Goal: Information Seeking & Learning: Find specific fact

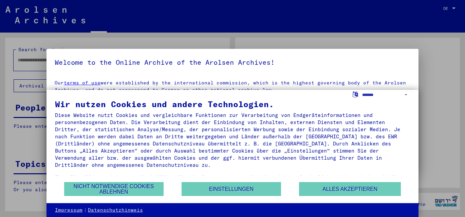
type input "**********"
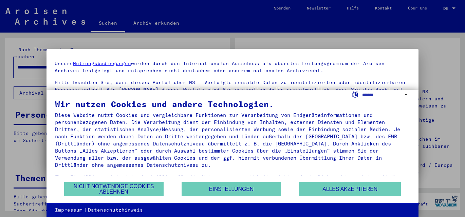
scroll to position [34, 0]
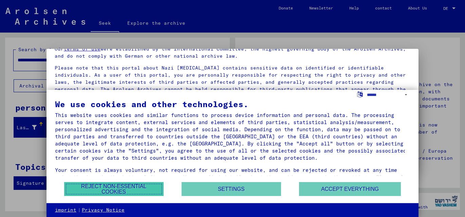
click at [127, 187] on font "Reject non-essential cookies" at bounding box center [113, 189] width 65 height 11
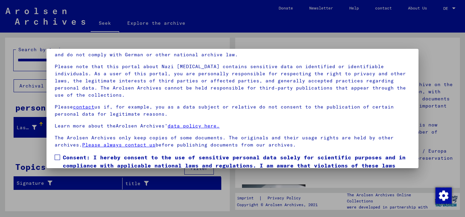
scroll to position [56, 0]
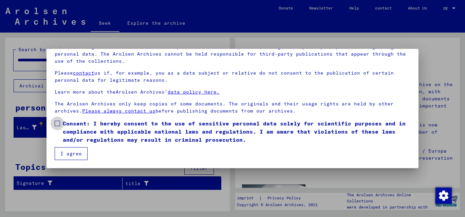
click at [58, 124] on span at bounding box center [57, 123] width 5 height 5
click at [72, 152] on font "I agree" at bounding box center [70, 154] width 21 height 6
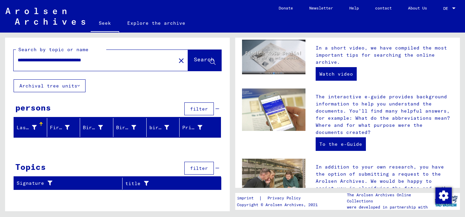
scroll to position [147, 0]
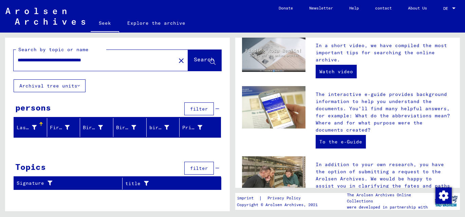
click at [26, 131] on font "Last name" at bounding box center [30, 128] width 27 height 6
click at [40, 127] on div at bounding box center [40, 126] width 1 height 1
click at [331, 75] on font "Watch video" at bounding box center [336, 72] width 34 height 6
click at [198, 112] on font "filter" at bounding box center [199, 109] width 18 height 6
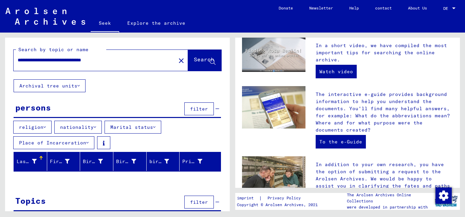
click at [79, 130] on font "nationality" at bounding box center [77, 127] width 34 height 6
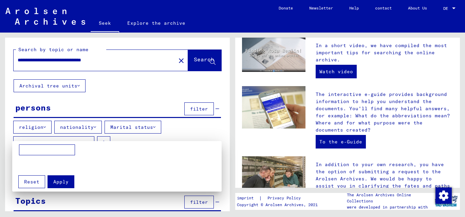
click at [68, 148] on input at bounding box center [47, 150] width 56 height 11
type input "******"
click at [104, 151] on div "******" at bounding box center [117, 158] width 203 height 26
click at [65, 181] on font "Apply" at bounding box center [60, 182] width 15 height 6
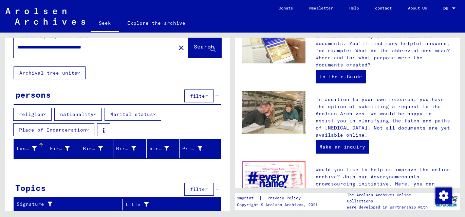
scroll to position [219, 0]
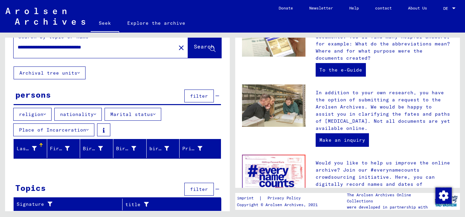
click at [28, 152] on font "Last name" at bounding box center [30, 149] width 27 height 6
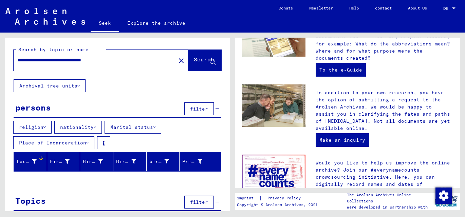
scroll to position [0, 0]
click at [130, 64] on input "**********" at bounding box center [93, 60] width 150 height 7
type input "*"
type input "**********"
click at [56, 146] on font "Place of Incarceration" at bounding box center [52, 143] width 67 height 6
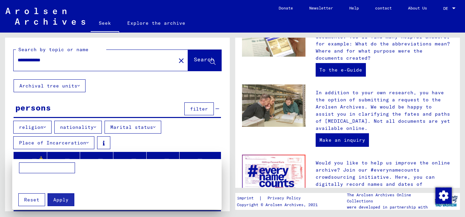
click at [55, 167] on input at bounding box center [47, 168] width 56 height 11
type input "*******"
click at [59, 203] on button "Apply" at bounding box center [61, 199] width 27 height 13
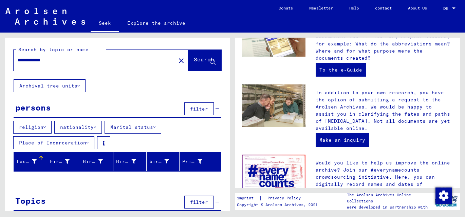
click at [194, 63] on font "Search" at bounding box center [204, 59] width 20 height 7
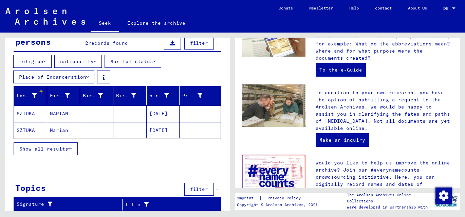
scroll to position [2, 0]
click at [59, 152] on font "Show all results" at bounding box center [43, 149] width 49 height 6
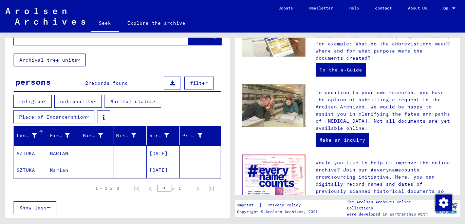
scroll to position [10, 0]
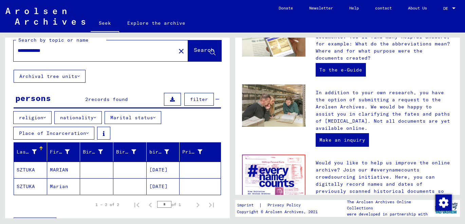
click at [170, 102] on icon at bounding box center [172, 99] width 5 height 5
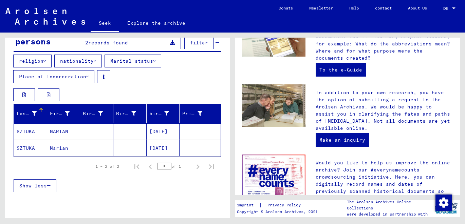
scroll to position [77, 0]
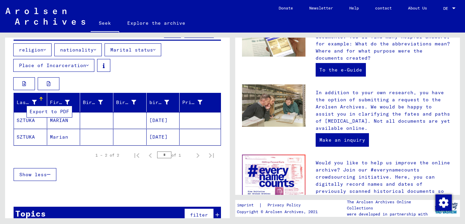
click at [45, 90] on button at bounding box center [49, 83] width 22 height 13
click at [55, 69] on font "Place of Incarceration" at bounding box center [52, 65] width 67 height 6
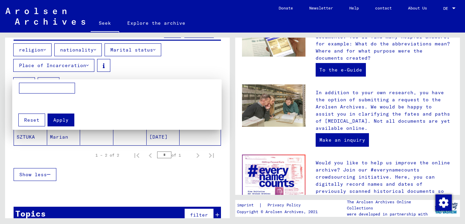
click at [53, 87] on input at bounding box center [47, 88] width 56 height 11
type input "**********"
click at [60, 121] on font "Apply" at bounding box center [60, 120] width 15 height 6
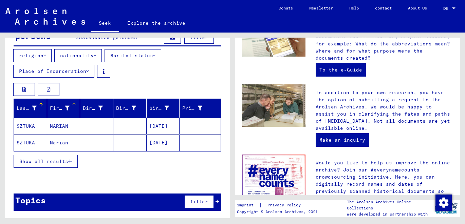
scroll to position [77, 0]
click at [62, 165] on font "Show all results" at bounding box center [43, 161] width 49 height 6
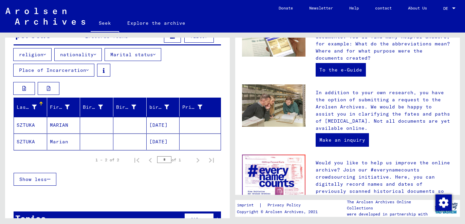
scroll to position [62, 0]
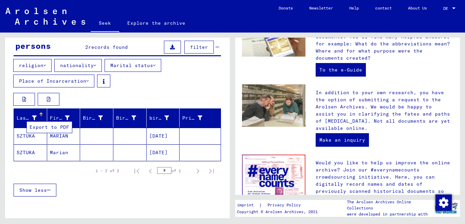
click at [47, 102] on icon at bounding box center [49, 99] width 4 height 5
click at [59, 156] on font "Marian" at bounding box center [59, 153] width 18 height 6
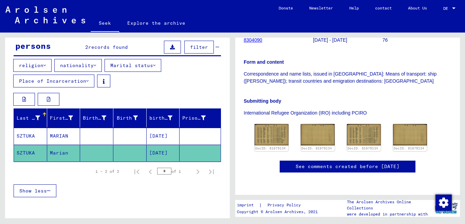
scroll to position [136, 0]
click at [267, 132] on img at bounding box center [272, 135] width 36 height 22
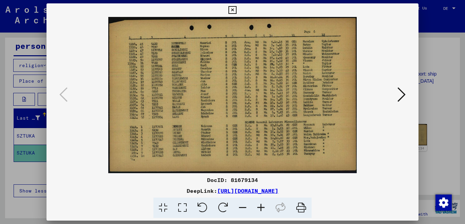
click at [235, 6] on icon at bounding box center [232, 10] width 8 height 8
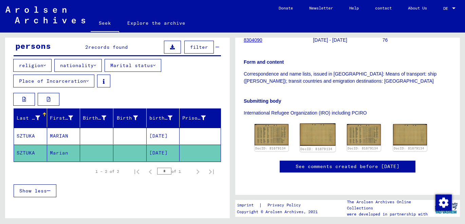
click at [313, 132] on img at bounding box center [318, 135] width 36 height 22
